Goal: Check status: Check status

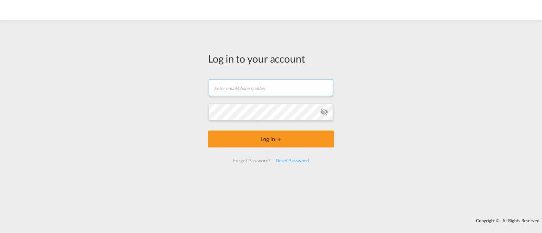
type input "[EMAIL_ADDRESS][DOMAIN_NAME]"
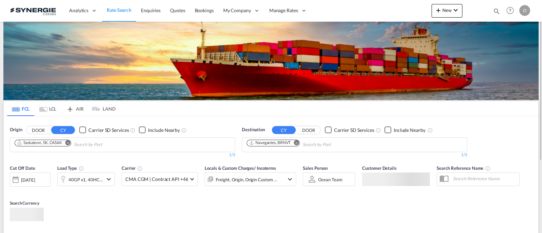
click at [497, 11] on md-icon "icon-magnify" at bounding box center [496, 10] width 7 height 7
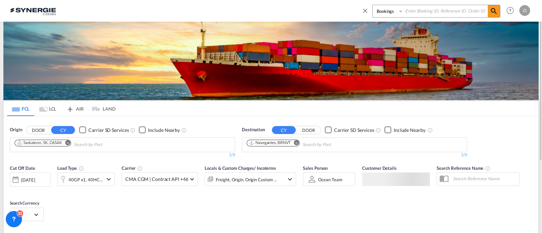
click at [388, 14] on select "Bookings Quotes Enquiries" at bounding box center [389, 11] width 32 height 12
select select "Quotes"
click at [373, 5] on select "Bookings Quotes Enquiries" at bounding box center [389, 11] width 32 height 12
click at [417, 9] on input at bounding box center [446, 11] width 84 height 12
paste input "SYC000014235"
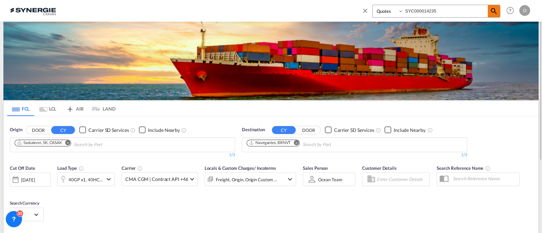
type input "SYC000014235"
click at [494, 12] on md-icon "icon-magnify" at bounding box center [494, 11] width 8 height 8
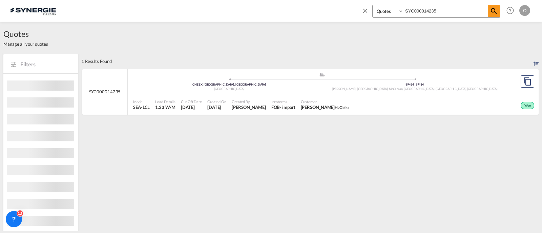
click at [323, 77] on div ".a{fill:#aaa8ad;} .a{fill:#aaa8ad;}" at bounding box center [322, 76] width 186 height 7
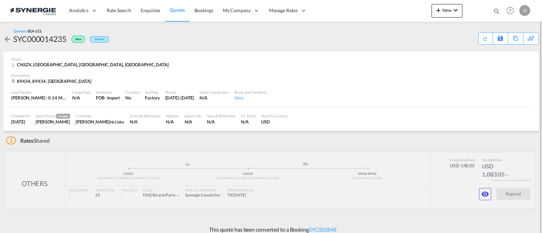
scroll to position [5, 0]
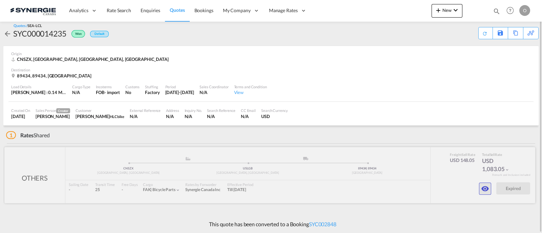
click at [482, 186] on md-icon "icon-eye" at bounding box center [485, 189] width 8 height 8
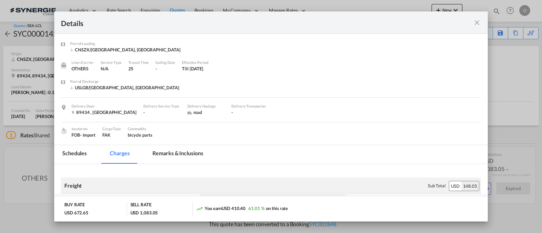
click at [197, 154] on md-tab-item "Remarks & Inclusions" at bounding box center [177, 154] width 67 height 19
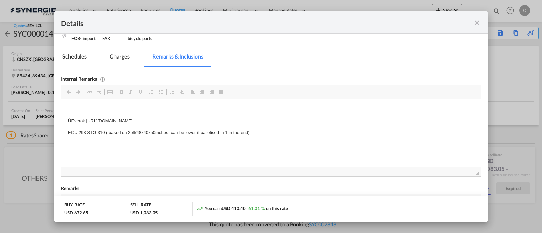
scroll to position [98, 0]
